Goal: Check status

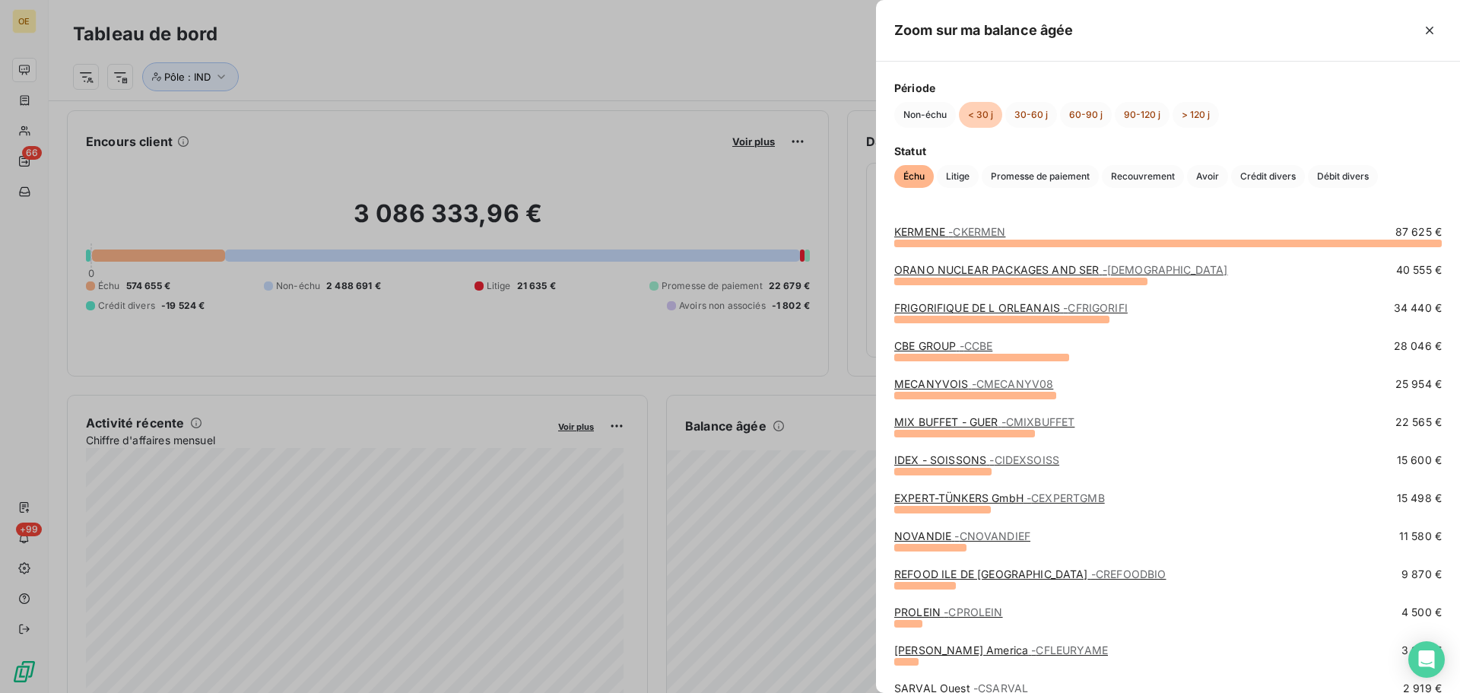
scroll to position [77, 0]
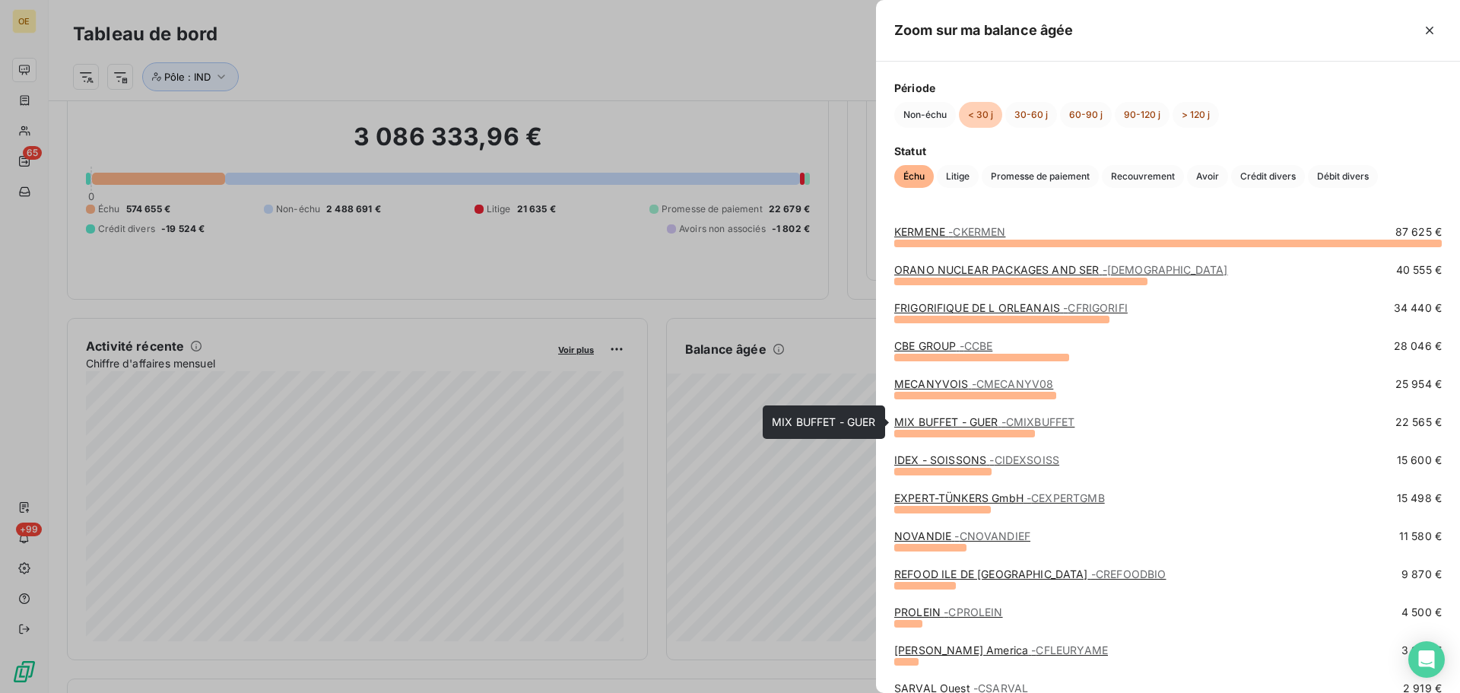
click at [955, 421] on link "MIX BUFFET - GUER - CMIXBUFFET" at bounding box center [984, 421] width 180 height 13
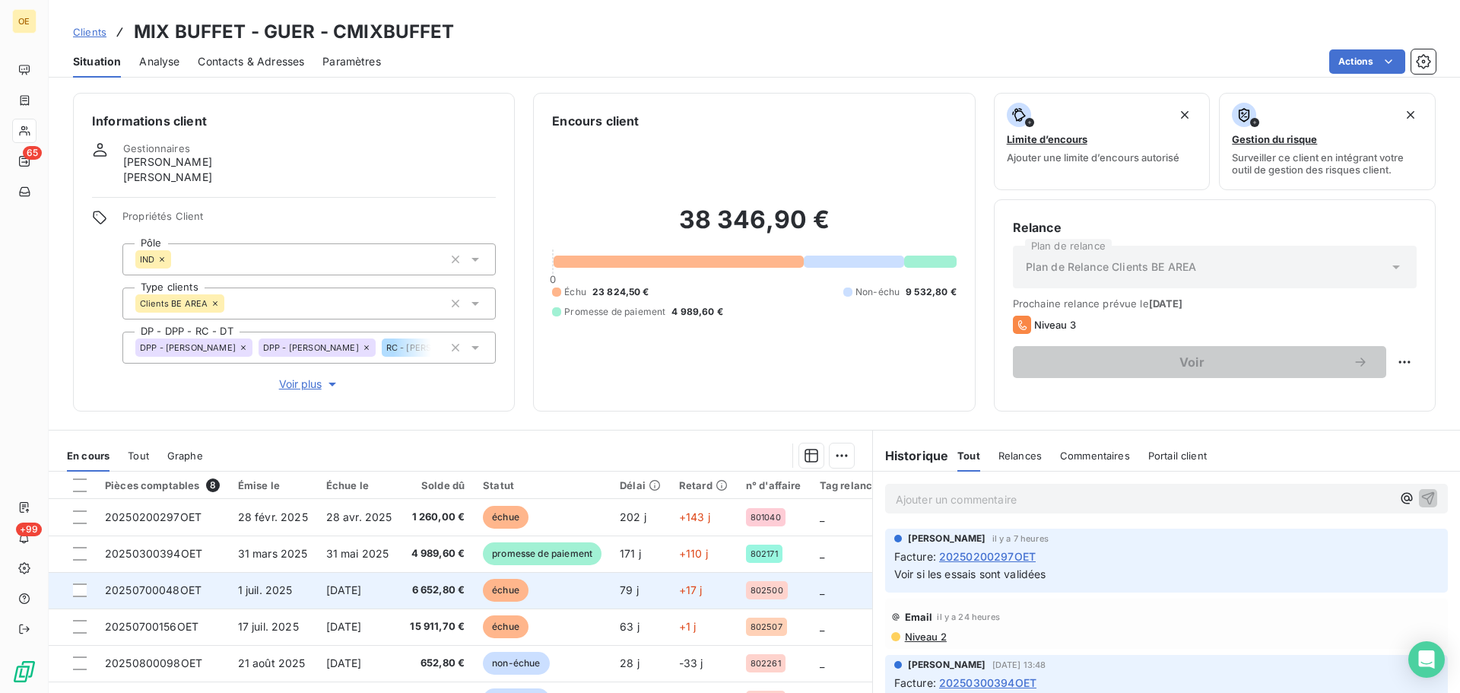
click at [571, 528] on td "échue" at bounding box center [542, 590] width 137 height 37
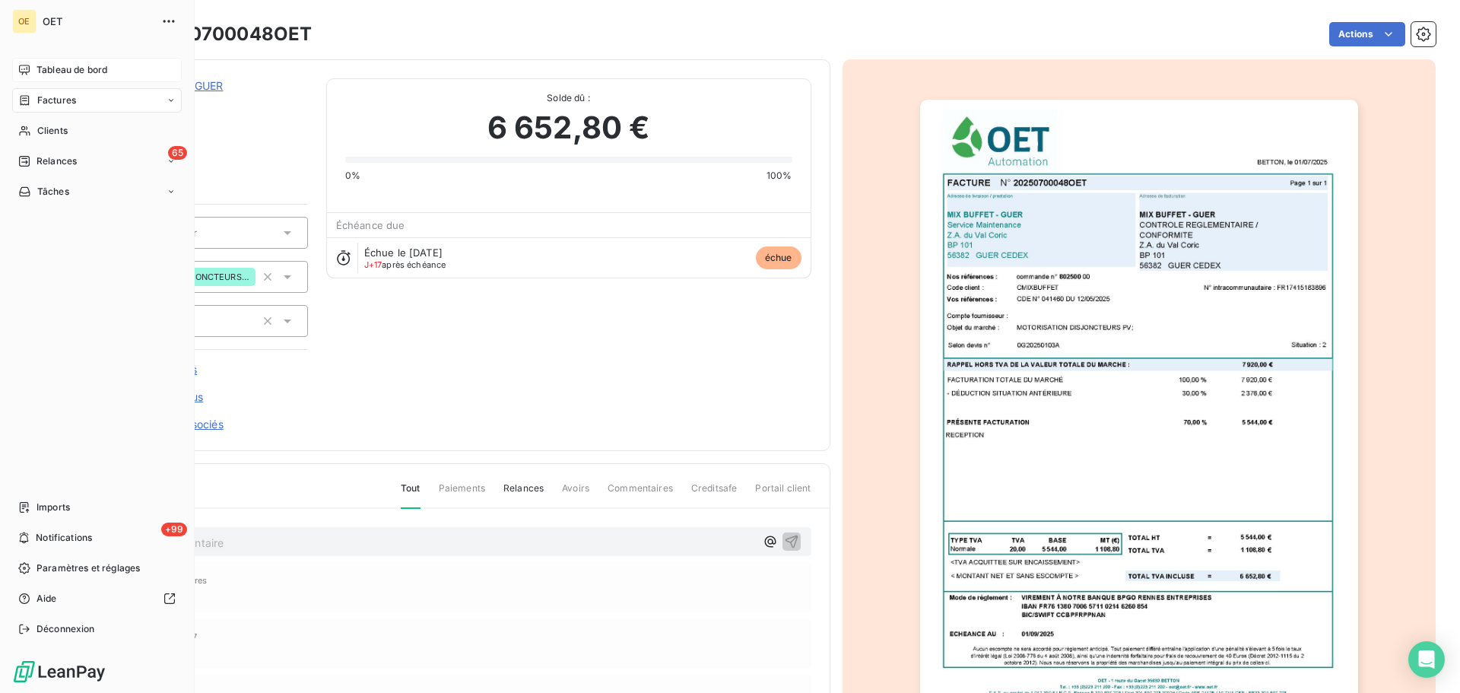
click at [80, 60] on div "Tableau de bord" at bounding box center [97, 70] width 170 height 24
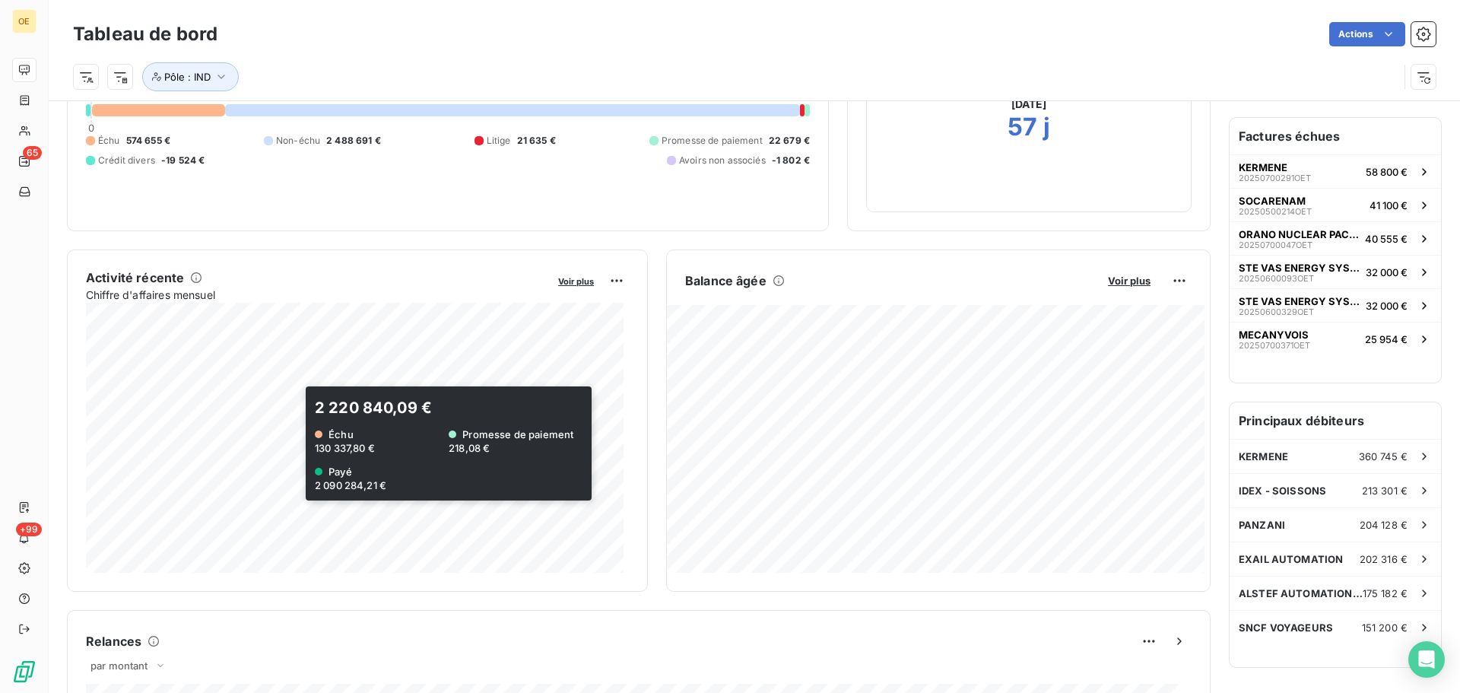
scroll to position [153, 0]
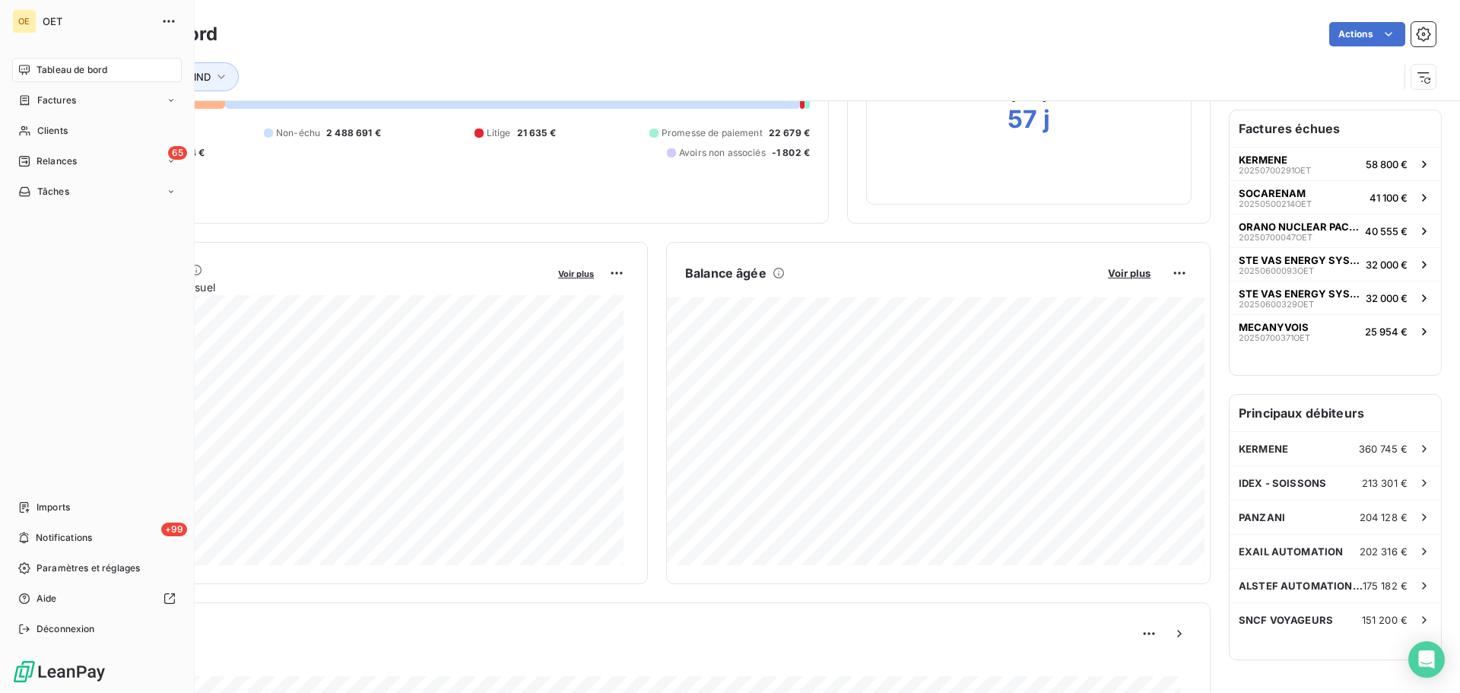
click at [72, 77] on div "Tableau de bord" at bounding box center [97, 70] width 170 height 24
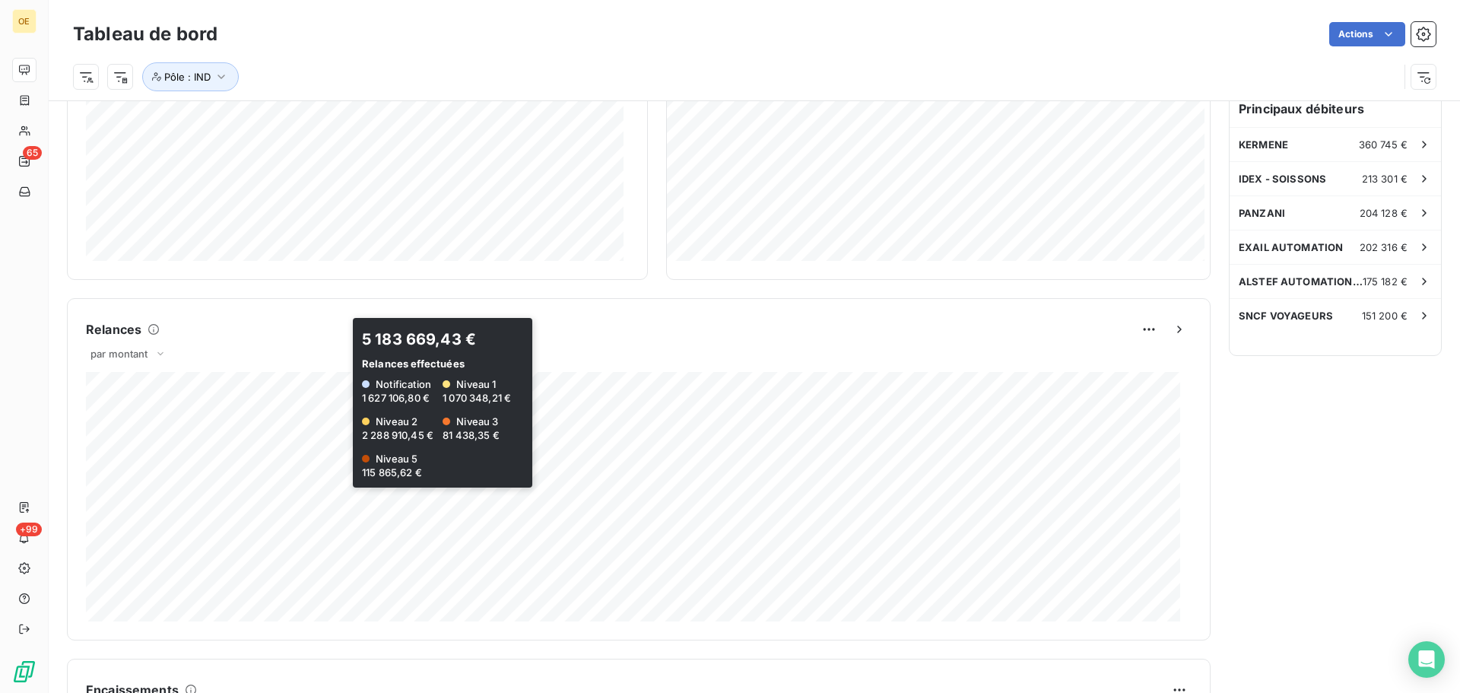
scroll to position [77, 0]
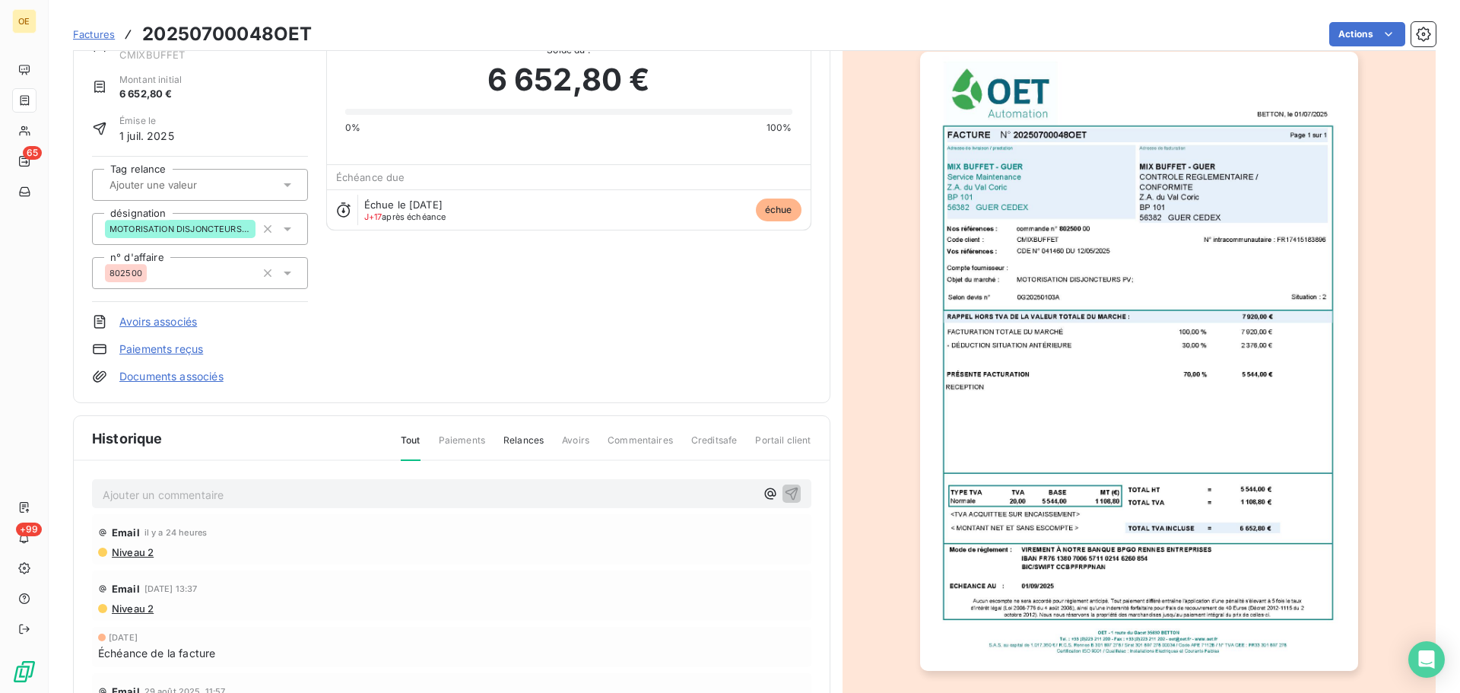
scroll to position [149, 0]
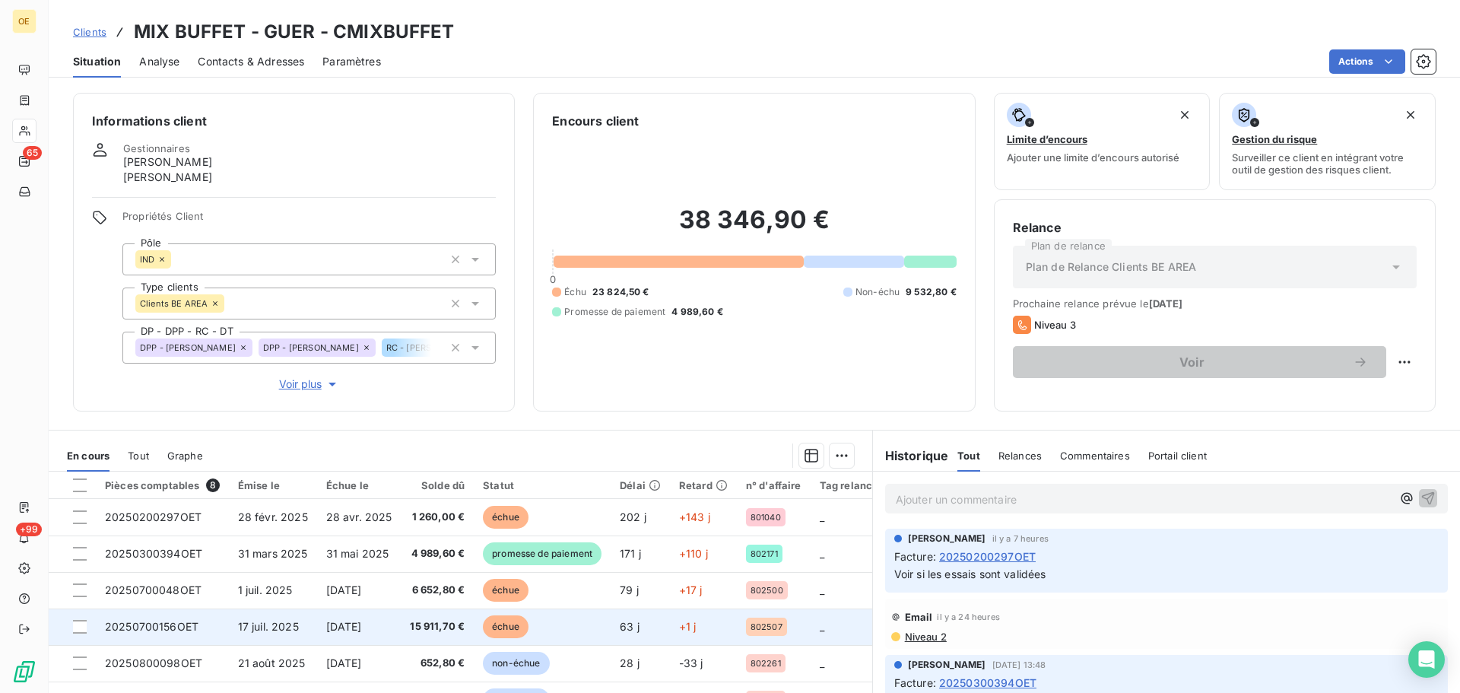
click at [351, 528] on span "[DATE]" at bounding box center [344, 626] width 36 height 13
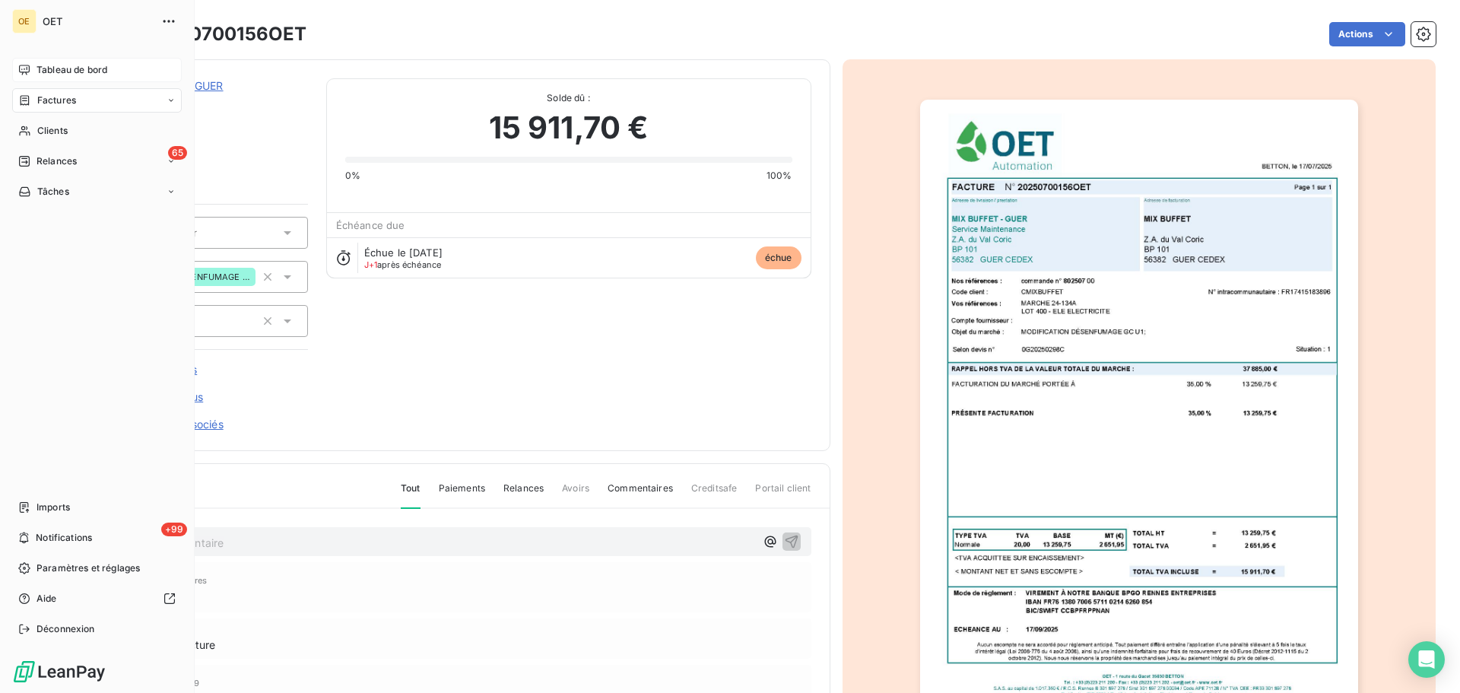
click at [50, 68] on span "Tableau de bord" at bounding box center [72, 70] width 71 height 14
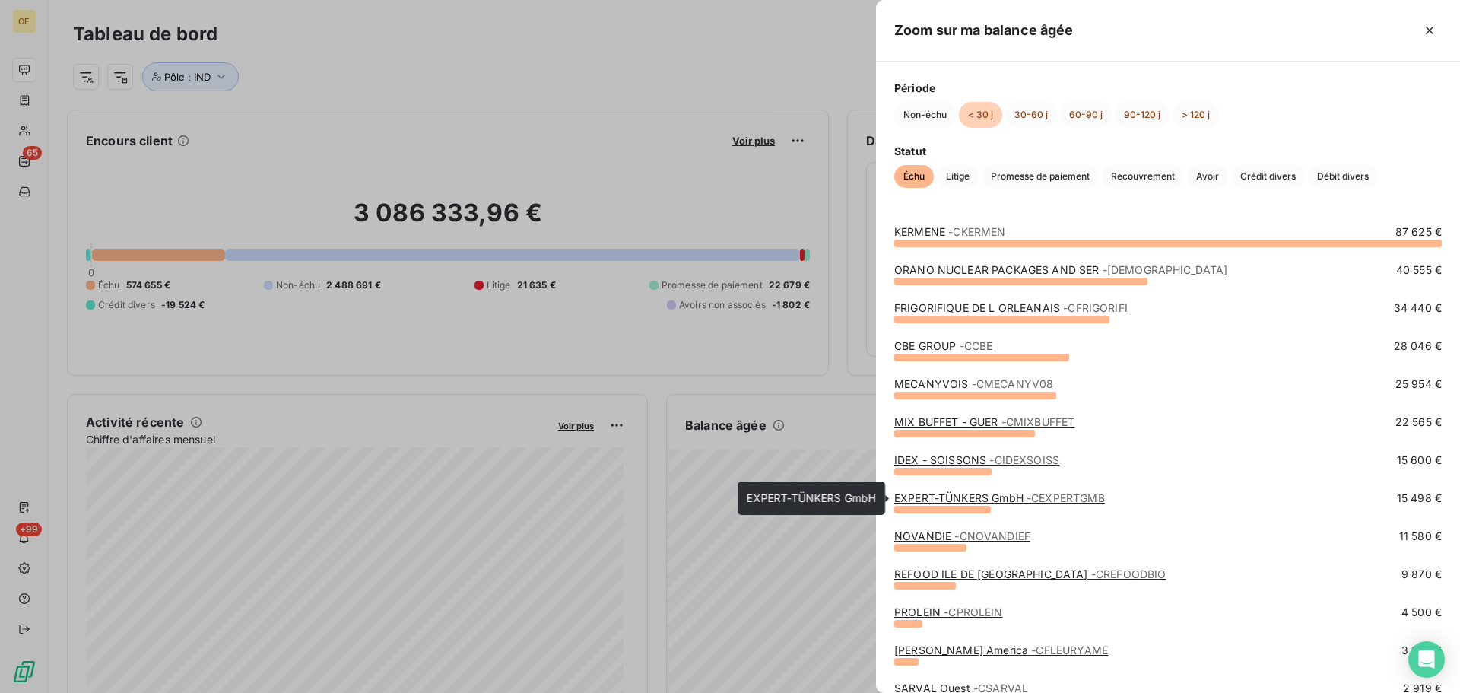
click at [946, 498] on link "EXPERT-TÜNKERS GmbH - CEXPERTGMB" at bounding box center [999, 497] width 211 height 13
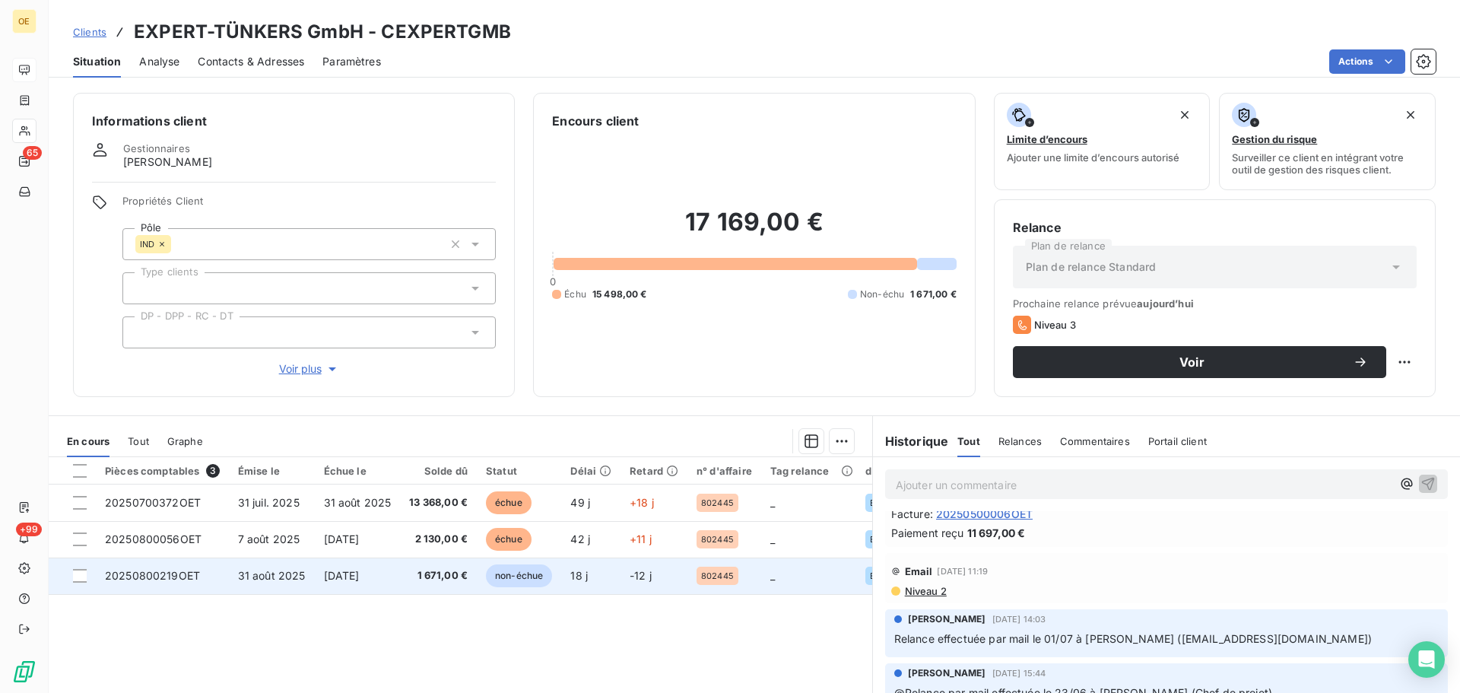
scroll to position [380, 0]
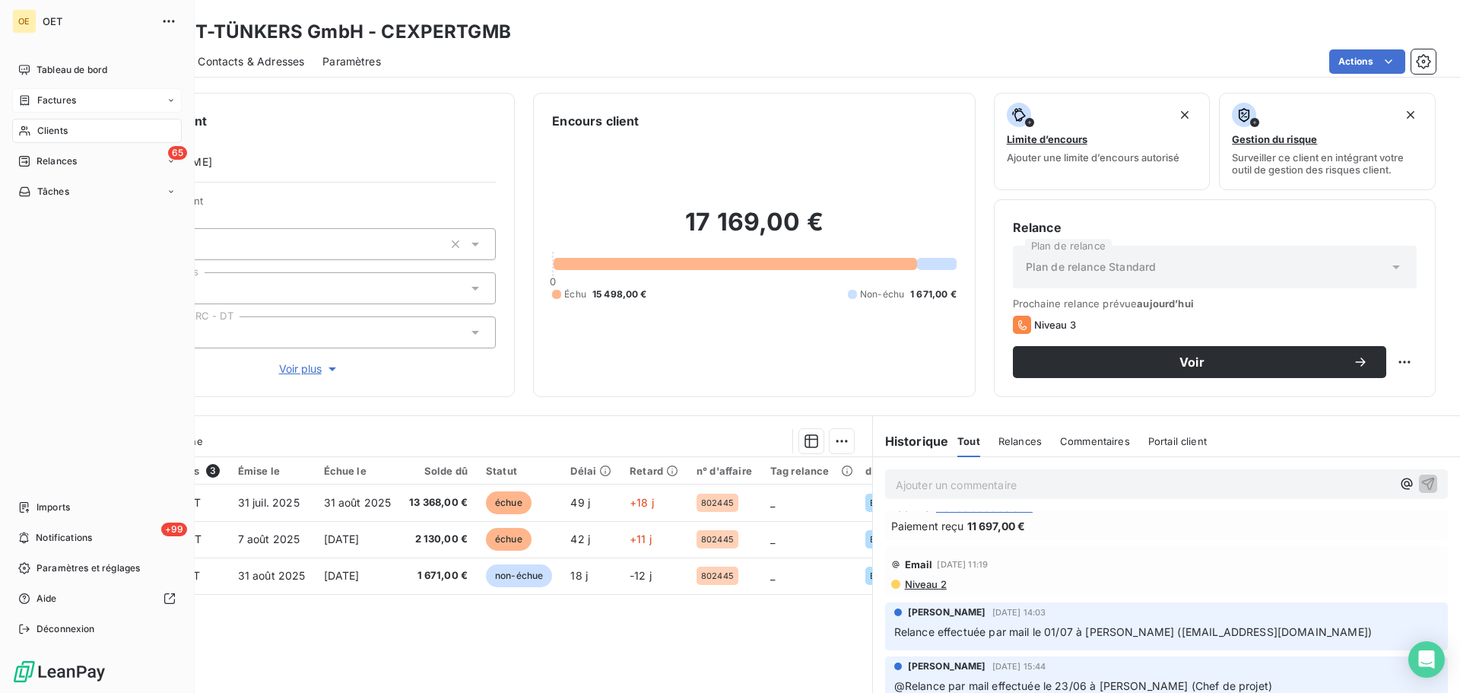
drag, startPoint x: 65, startPoint y: 66, endPoint x: 154, endPoint y: 93, distance: 92.1
click at [65, 66] on span "Tableau de bord" at bounding box center [72, 70] width 71 height 14
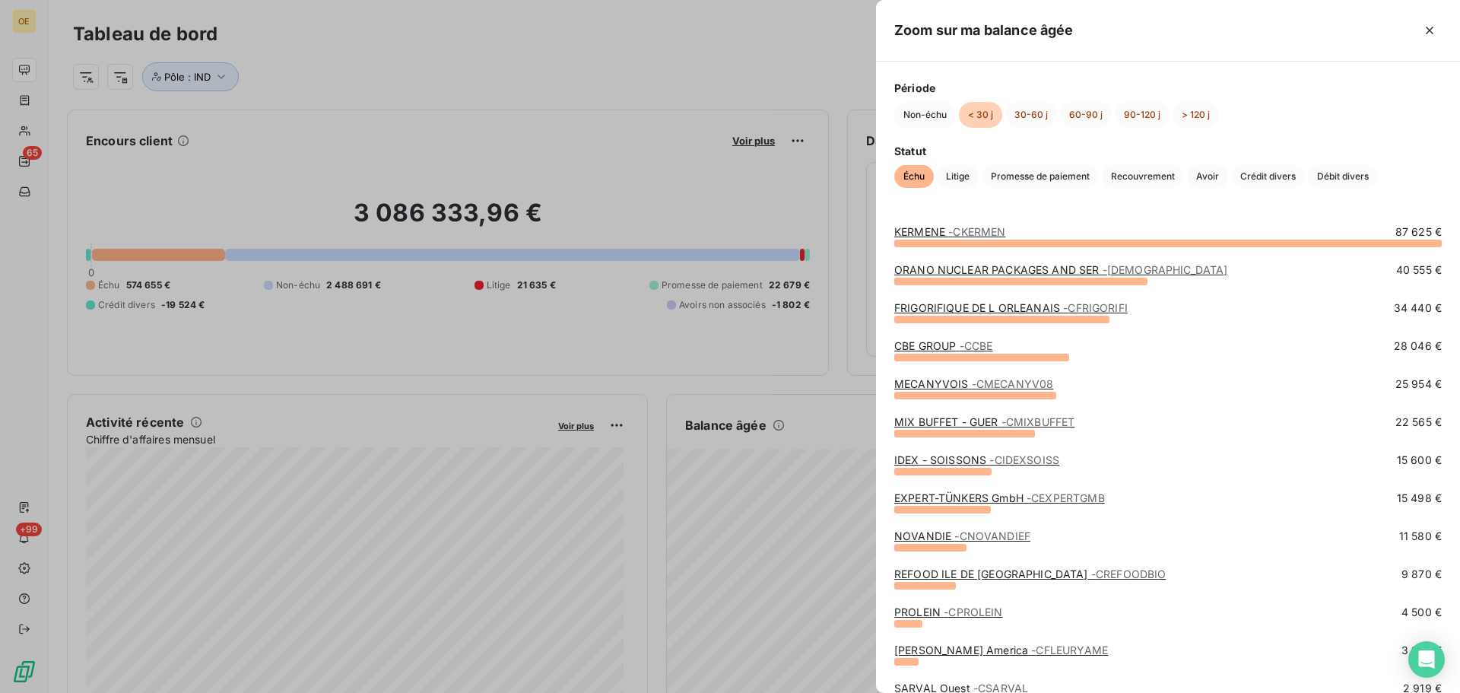
click at [973, 528] on span "- CNOVANDIEF" at bounding box center [992, 535] width 76 height 13
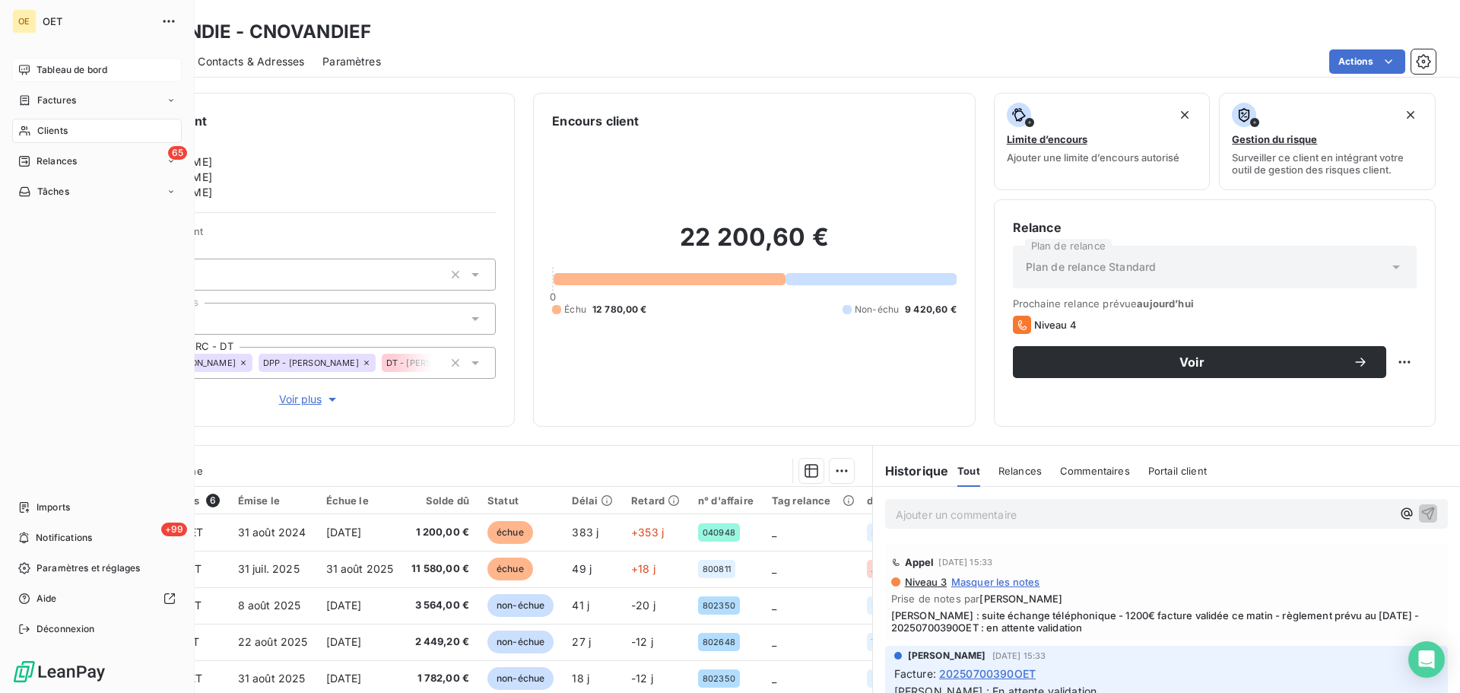
click at [47, 68] on span "Tableau de bord" at bounding box center [72, 70] width 71 height 14
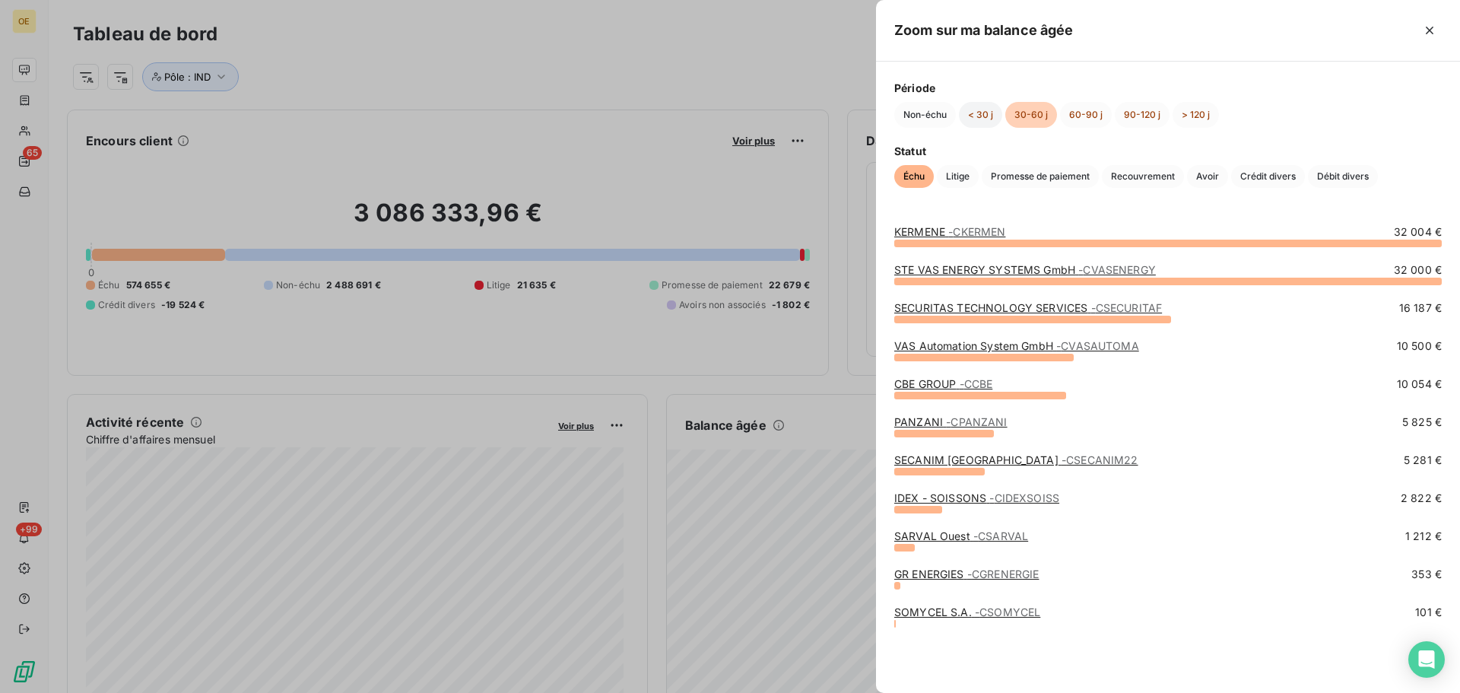
click at [979, 113] on button "< 30 j" at bounding box center [980, 115] width 43 height 26
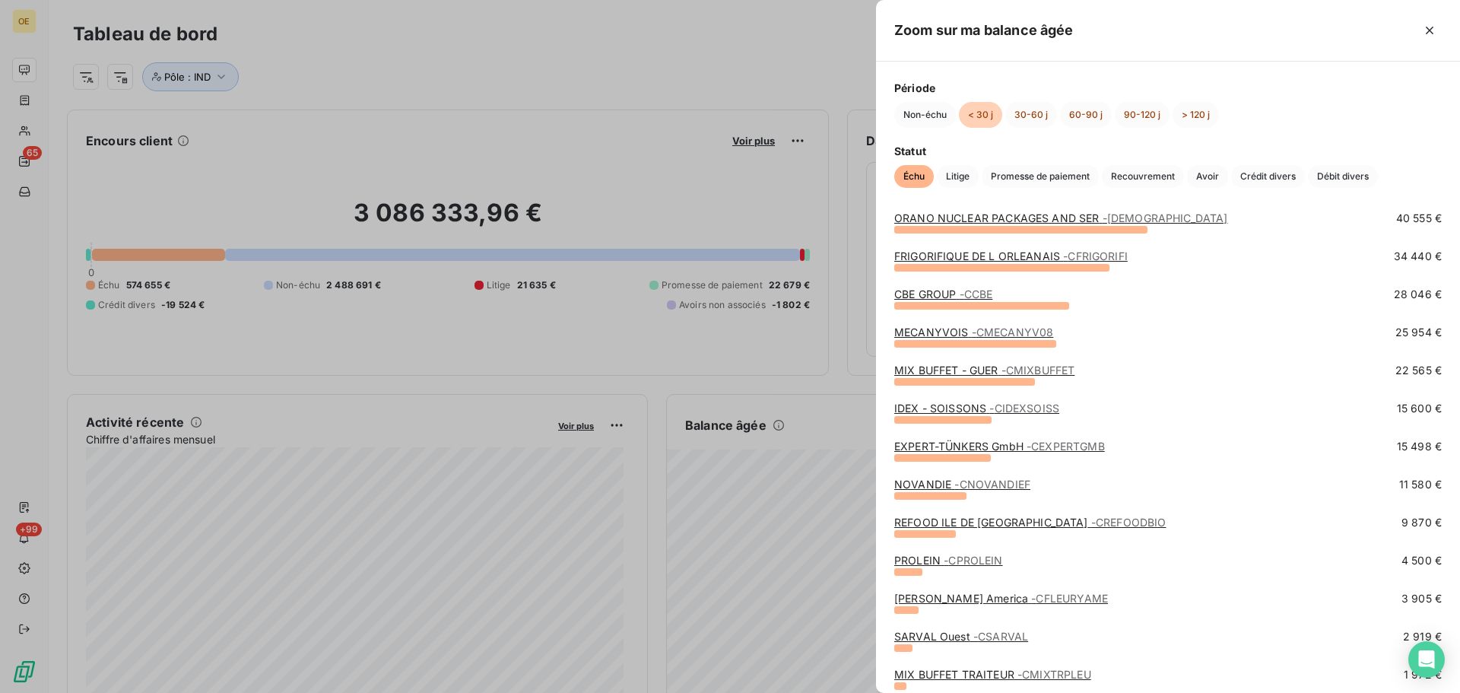
scroll to position [76, 0]
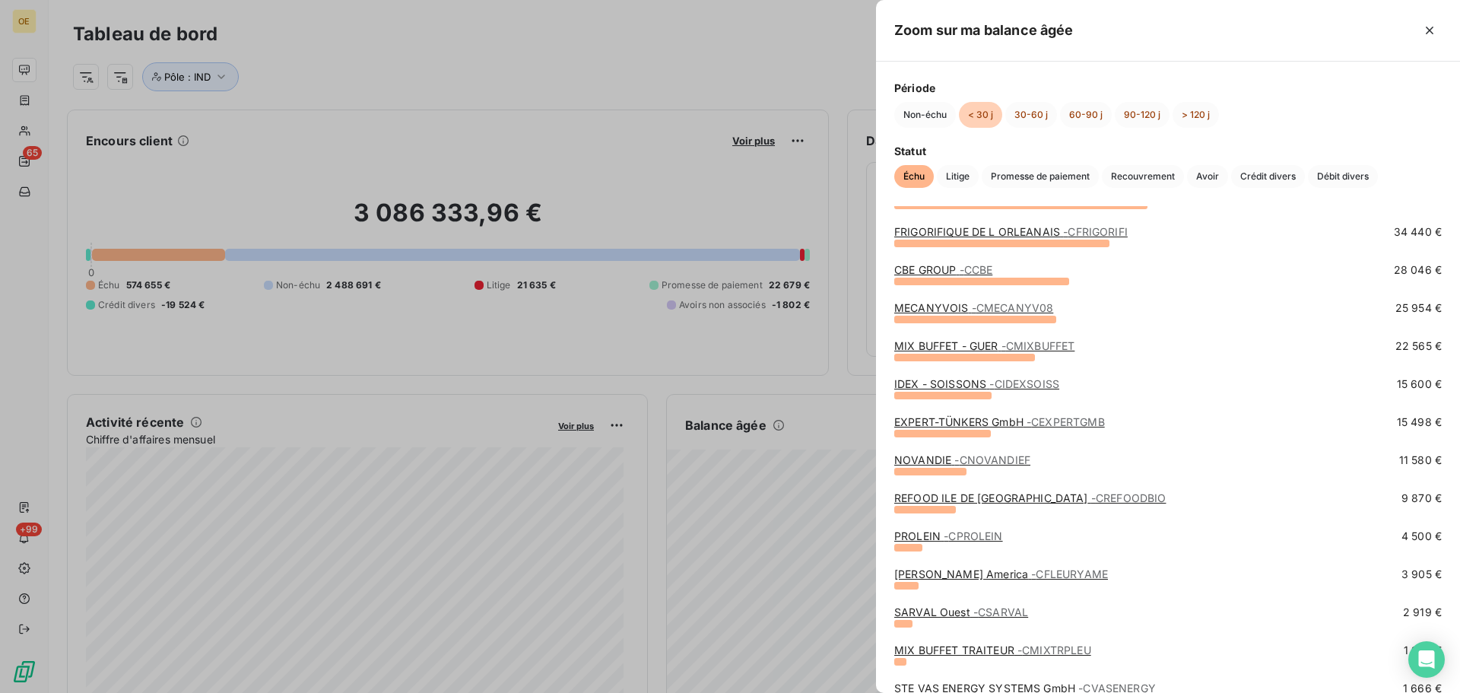
click at [988, 304] on span "- CMECANYV08" at bounding box center [1013, 307] width 82 height 13
